Goal: Task Accomplishment & Management: Complete application form

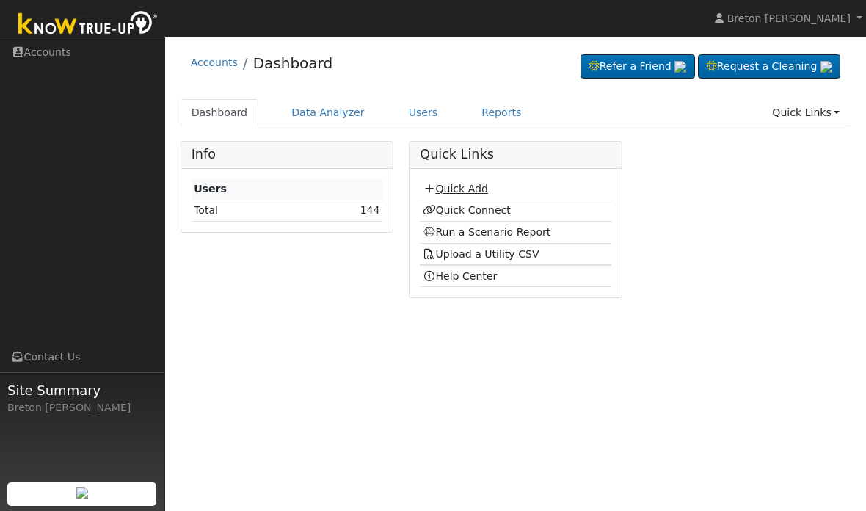
click at [479, 188] on link "Quick Add" at bounding box center [455, 189] width 65 height 12
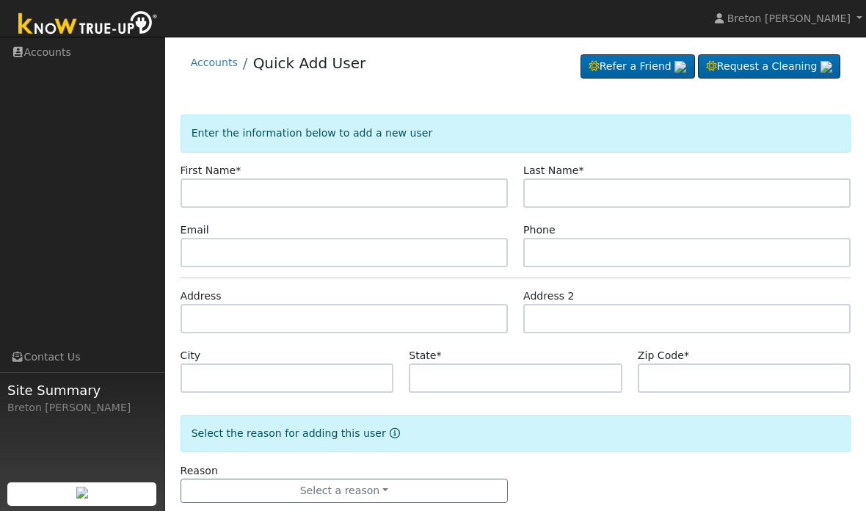
click at [241, 199] on input "text" at bounding box center [344, 192] width 327 height 29
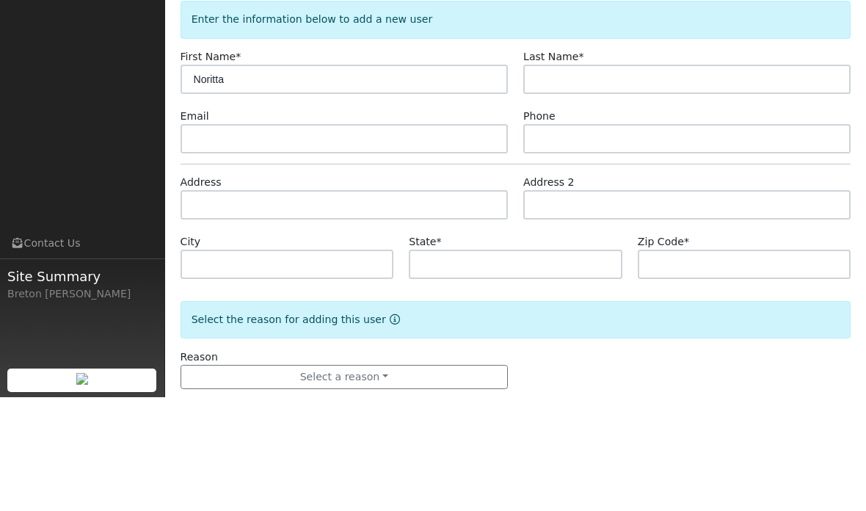
type input "Noritta"
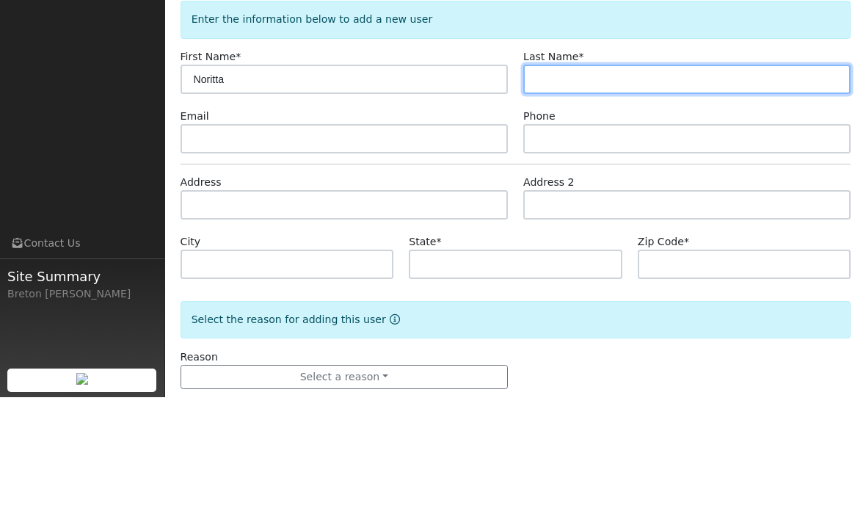
click at [603, 178] on input "text" at bounding box center [686, 192] width 327 height 29
type input "Riley"
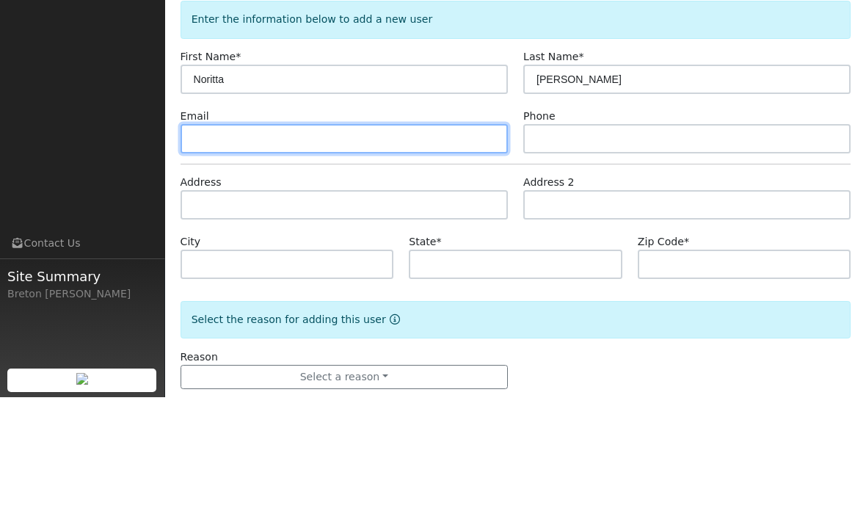
click at [341, 238] on input "text" at bounding box center [344, 252] width 327 height 29
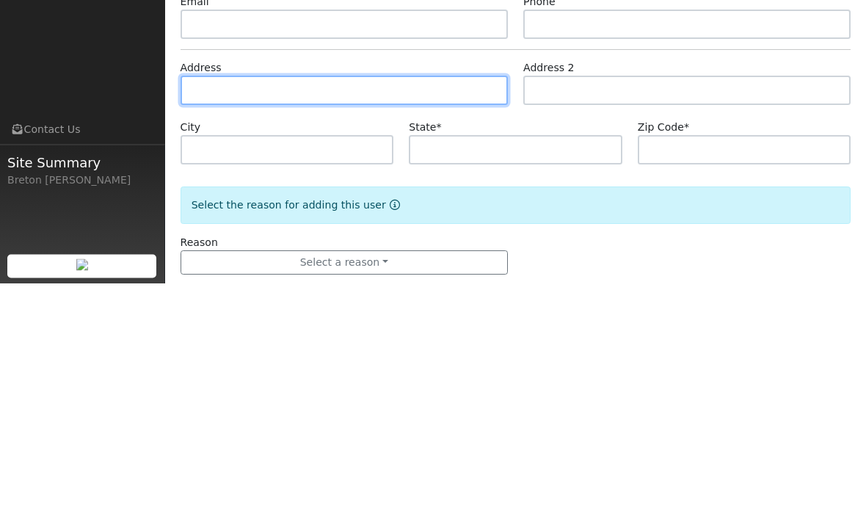
click at [314, 304] on input "text" at bounding box center [344, 318] width 327 height 29
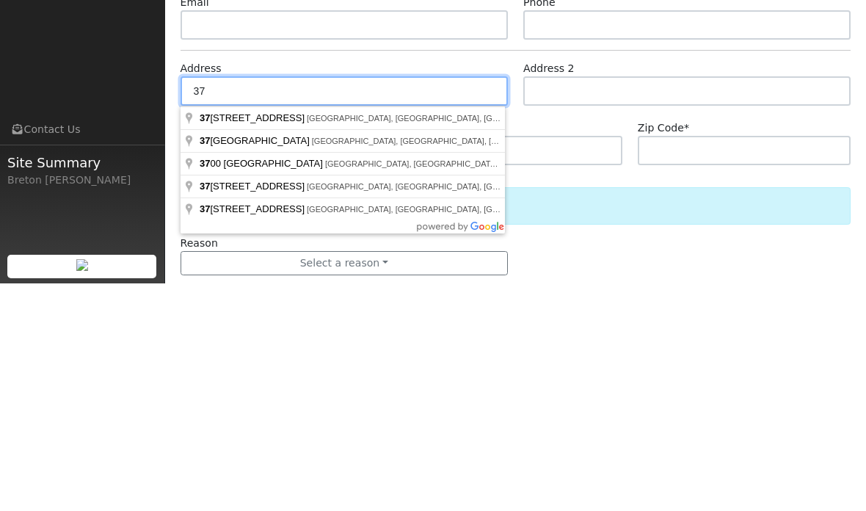
type input "3"
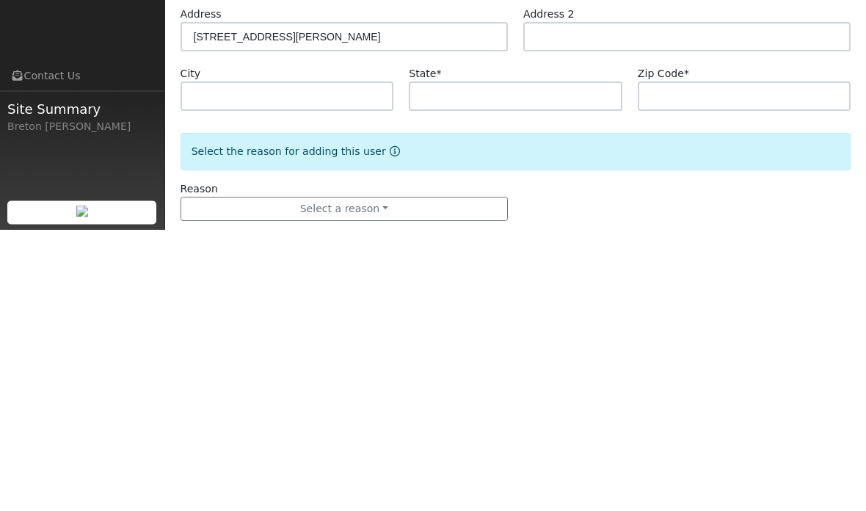
scroll to position [29, 0]
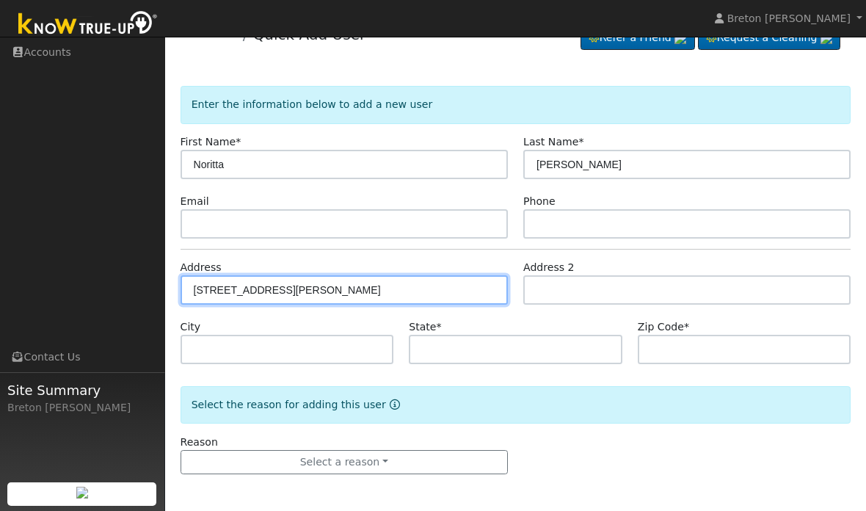
type input "2735 Beverly Avenue"
type input "Clovis"
type input "CA"
type input "93611"
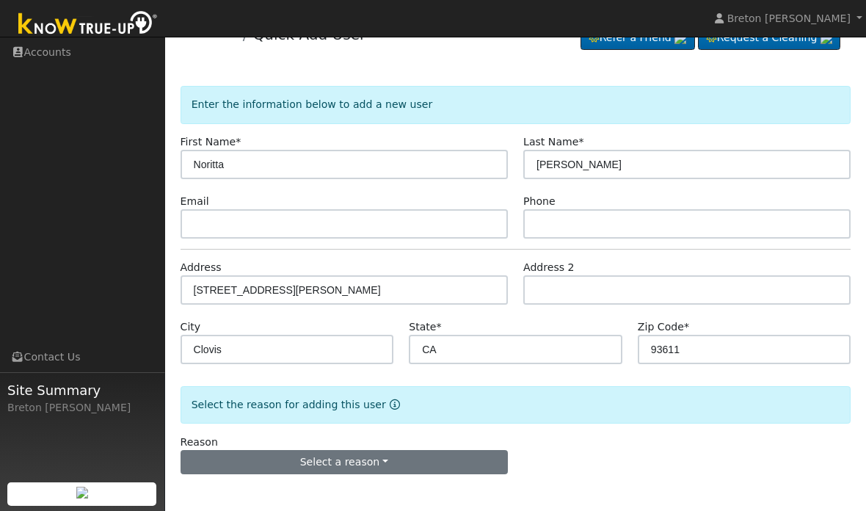
click at [373, 468] on button "Select a reason" at bounding box center [344, 462] width 327 height 25
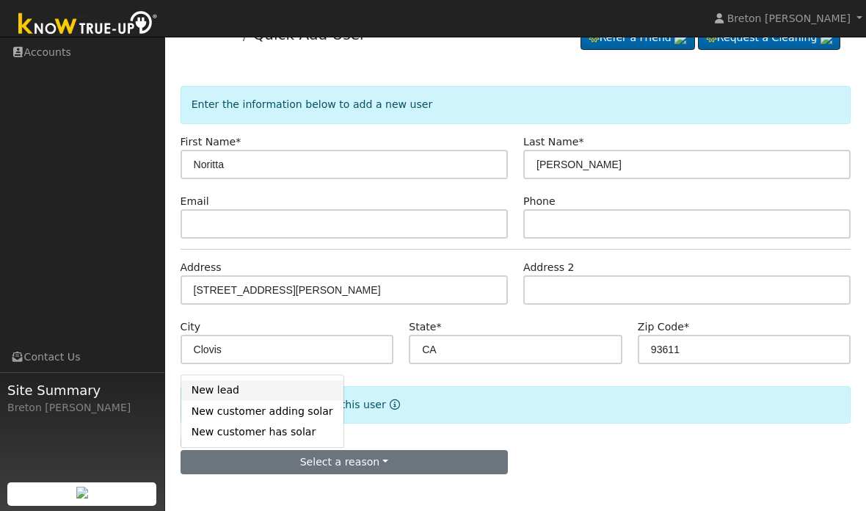
click at [275, 388] on link "New lead" at bounding box center [262, 390] width 162 height 21
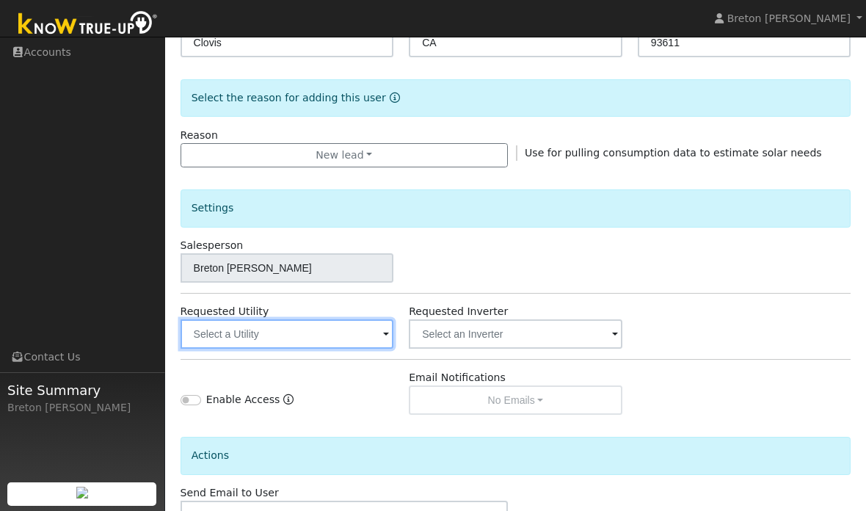
click at [257, 333] on input "text" at bounding box center [288, 333] width 214 height 29
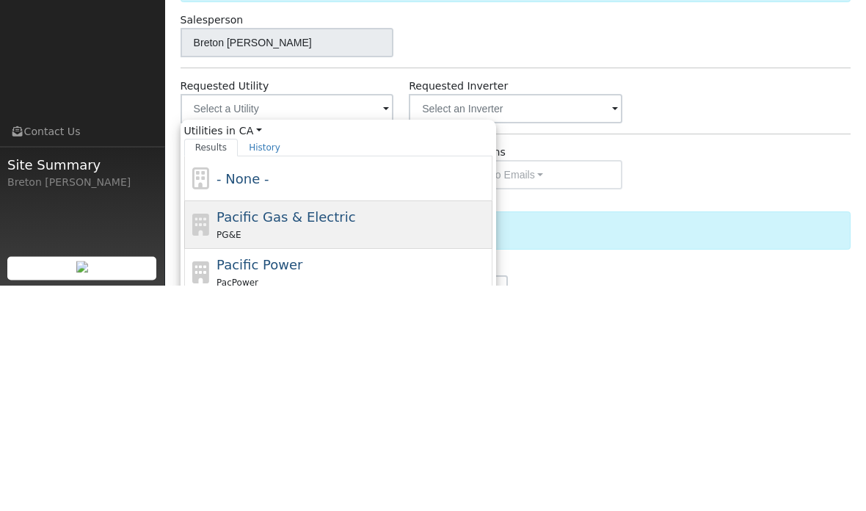
click at [243, 427] on div "Pacific Gas & Electric PG&E" at bounding box center [338, 451] width 308 height 48
type input "Pacific Gas & Electric"
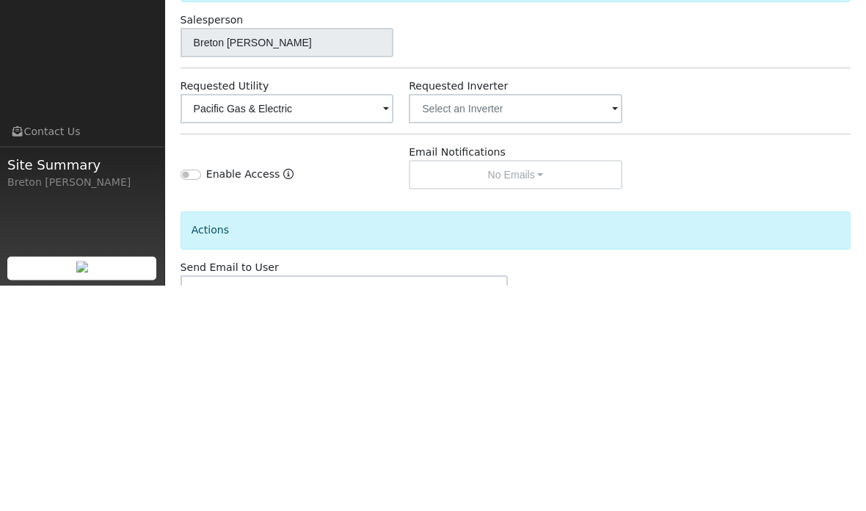
scroll to position [379, 0]
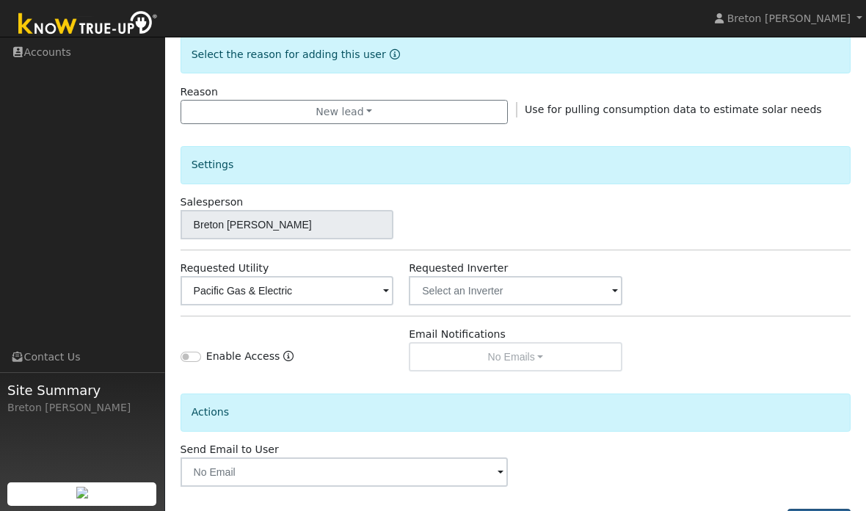
click at [823, 510] on button "Add User" at bounding box center [820, 521] width 64 height 25
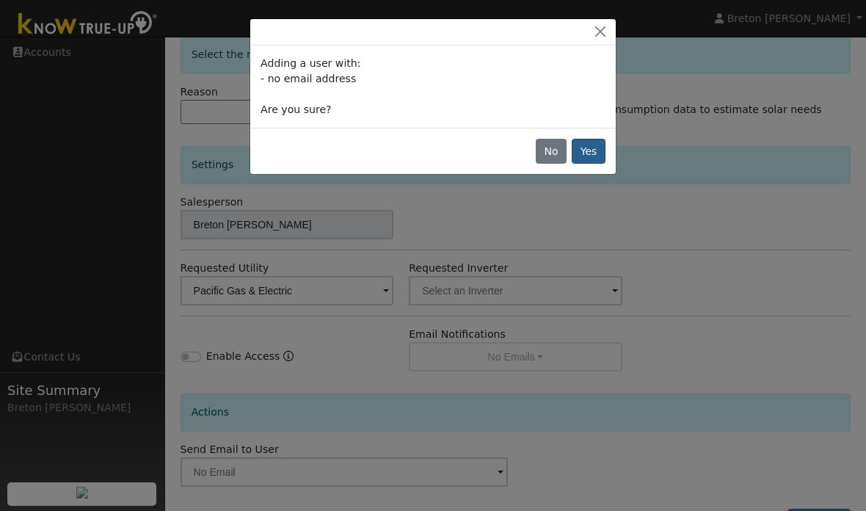
click at [586, 160] on button "Yes" at bounding box center [589, 151] width 34 height 25
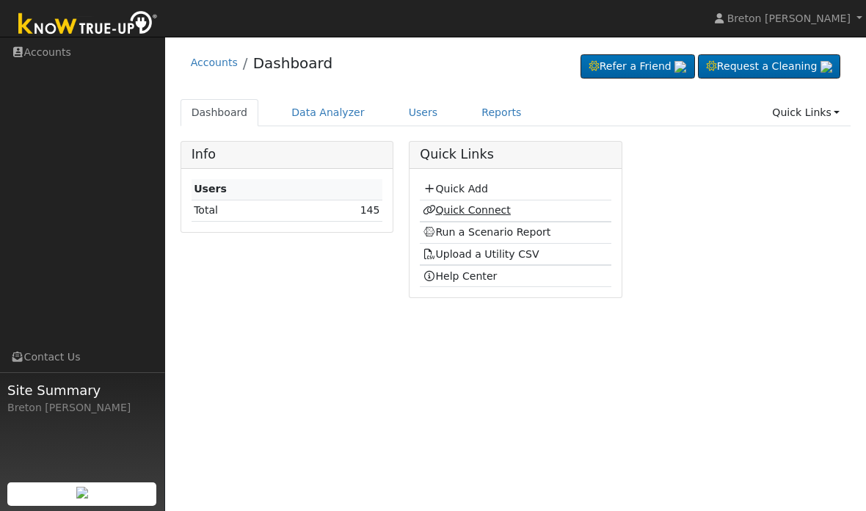
click at [492, 204] on link "Quick Connect" at bounding box center [467, 210] width 88 height 12
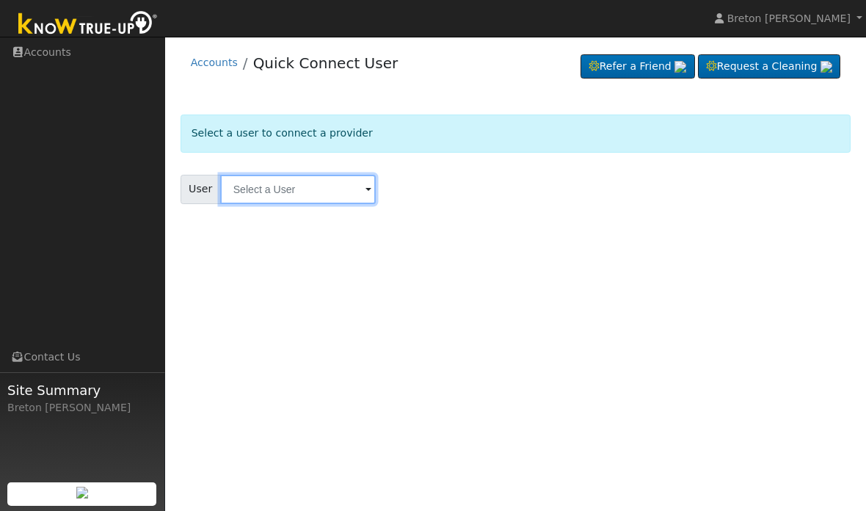
click at [303, 194] on input "text" at bounding box center [298, 189] width 156 height 29
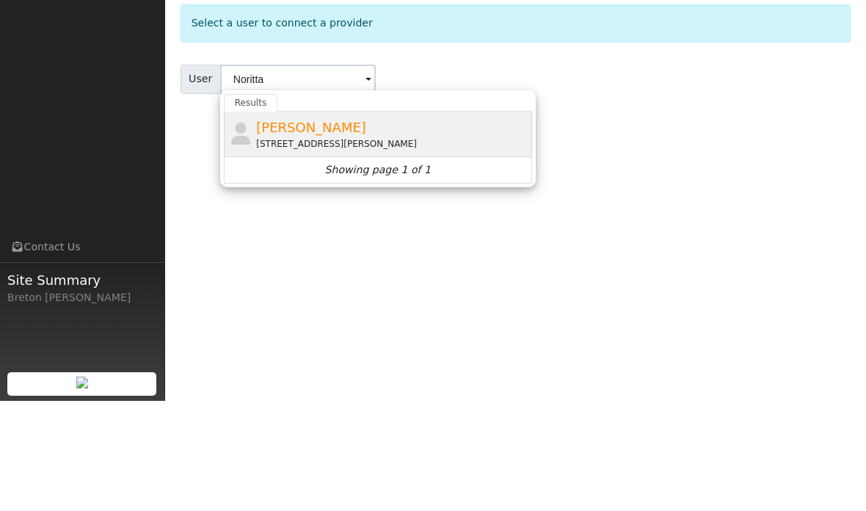
click at [298, 230] on span "[PERSON_NAME]" at bounding box center [311, 237] width 110 height 15
type input "[PERSON_NAME]"
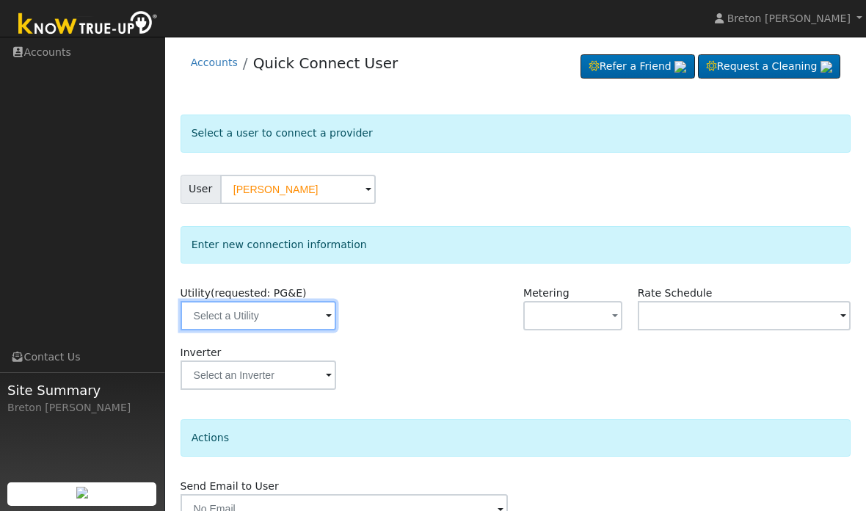
click at [264, 315] on input "text" at bounding box center [259, 315] width 156 height 29
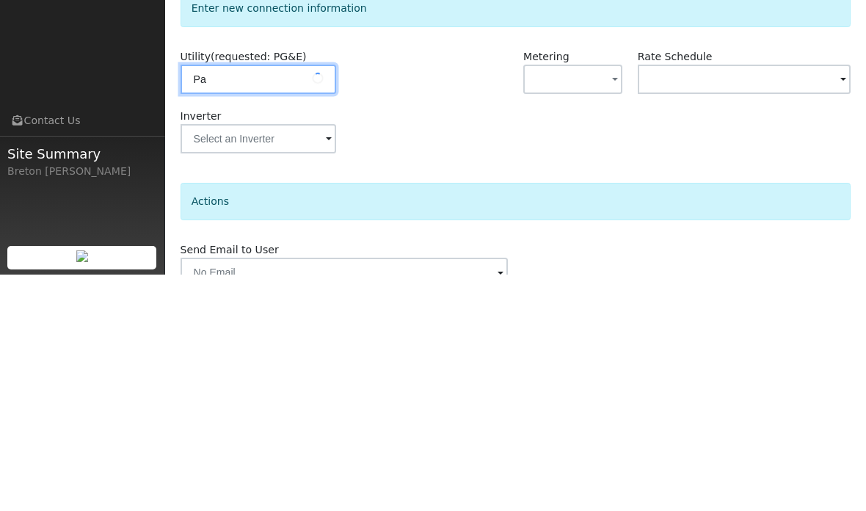
type input "Pac"
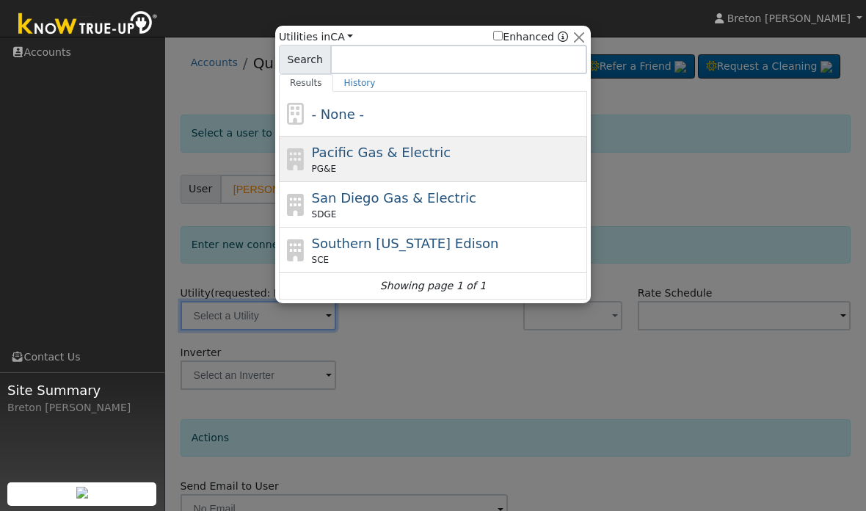
click at [391, 145] on span "Pacific Gas & Electric" at bounding box center [381, 152] width 139 height 15
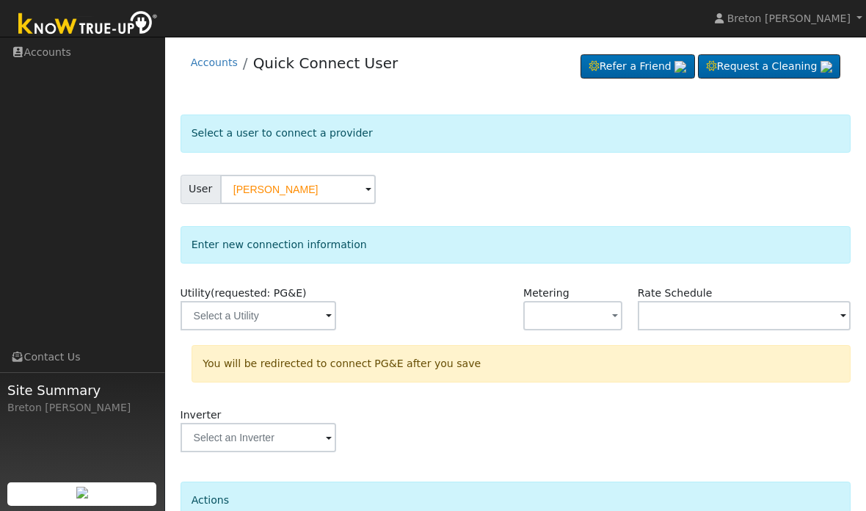
type input "PG&E"
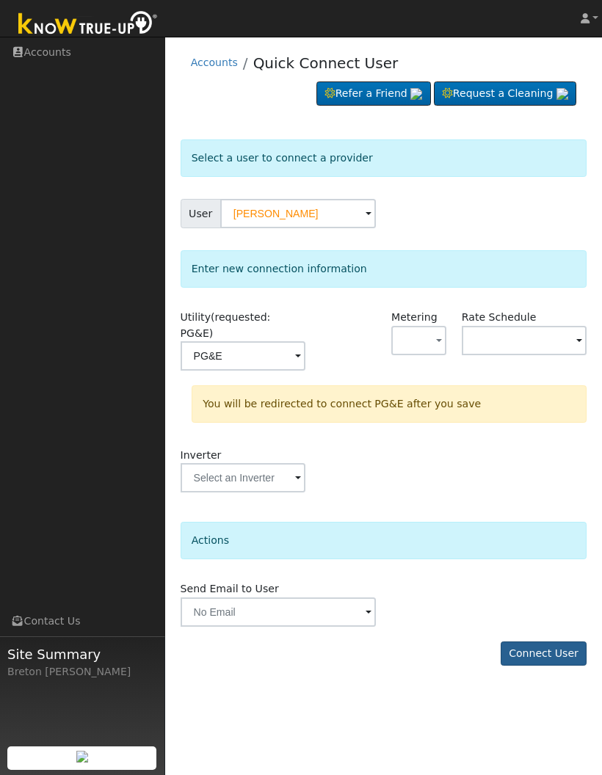
click at [542, 510] on button "Connect User" at bounding box center [544, 654] width 87 height 25
